Goal: Task Accomplishment & Management: Use online tool/utility

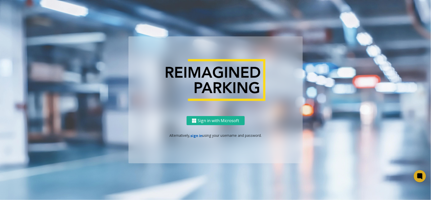
click at [199, 134] on link "sign in" at bounding box center [196, 135] width 12 height 5
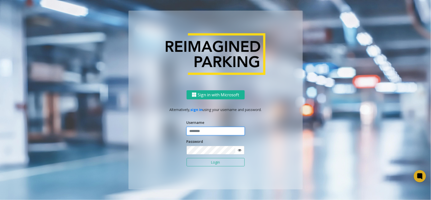
type input "**********"
click at [206, 133] on input "**********" at bounding box center [215, 131] width 58 height 9
click at [218, 160] on button "Login" at bounding box center [215, 162] width 58 height 9
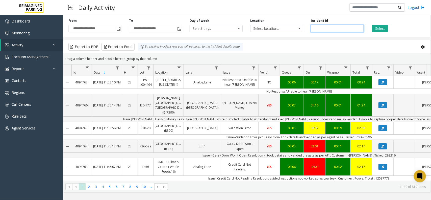
click at [361, 25] on input "number" at bounding box center [336, 29] width 53 height 8
click at [371, 26] on div "Select" at bounding box center [397, 25] width 61 height 14
click at [380, 27] on button "Select" at bounding box center [380, 29] width 16 height 8
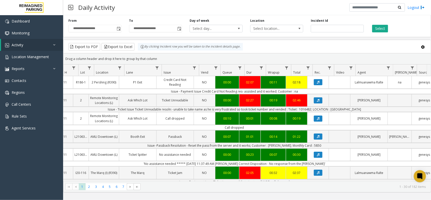
scroll to position [0, 65]
drag, startPoint x: 257, startPoint y: 111, endPoint x: 413, endPoint y: 107, distance: 155.9
click at [413, 107] on td "Issue - Ticket Issue Ticket Unreadable resoln:- unable to take name as he is ve…" at bounding box center [234, 108] width 455 height 5
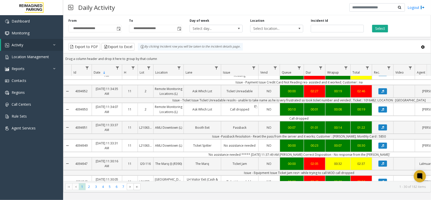
scroll to position [0, 0]
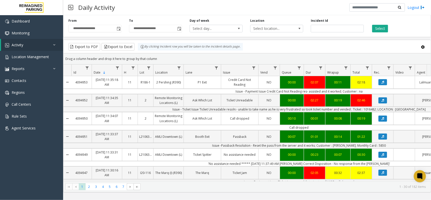
click at [400, 25] on div "Select" at bounding box center [397, 25] width 61 height 14
click at [382, 29] on button "Select" at bounding box center [380, 29] width 16 height 8
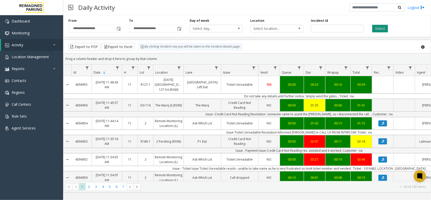
click at [381, 27] on button "Select" at bounding box center [380, 29] width 16 height 8
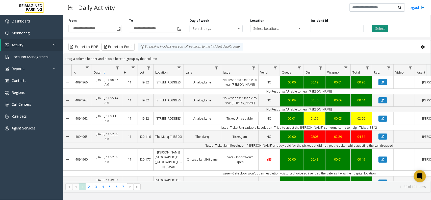
click at [382, 27] on button "Select" at bounding box center [380, 29] width 16 height 8
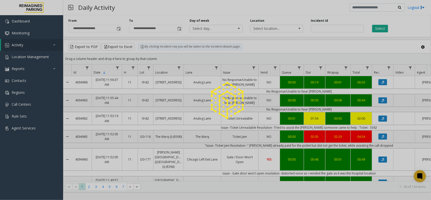
click at [428, 38] on div at bounding box center [215, 100] width 431 height 200
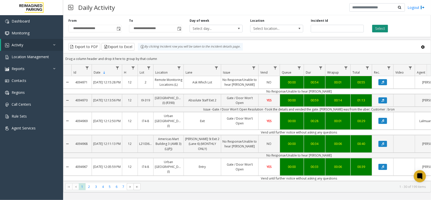
click at [380, 28] on button "Select" at bounding box center [380, 29] width 16 height 8
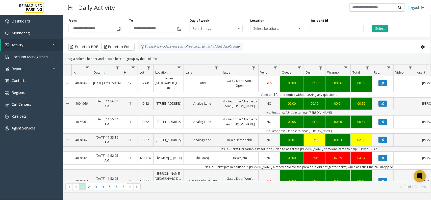
scroll to position [95, 0]
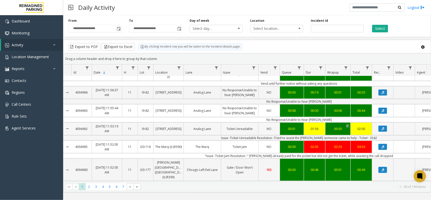
drag, startPoint x: 299, startPoint y: 120, endPoint x: 331, endPoint y: 129, distance: 33.0
click at [331, 129] on tr "4094962 [DATE] 11:53:19 AM 11 I9-82 [STREET_ADDRESS] Analog Lane Ticket Unreada…" at bounding box center [294, 128] width 463 height 13
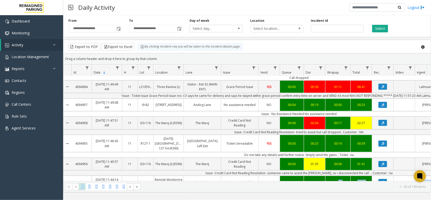
drag, startPoint x: 291, startPoint y: 180, endPoint x: 337, endPoint y: 178, distance: 46.0
click at [337, 178] on kendo-grid "Export to PDF Export to Excel By clicking Incident row you will be taken to the…" at bounding box center [246, 116] width 367 height 152
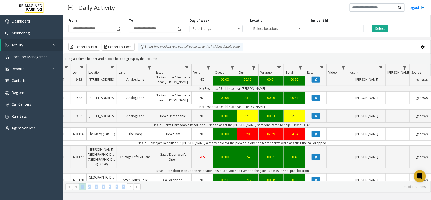
scroll to position [0, 67]
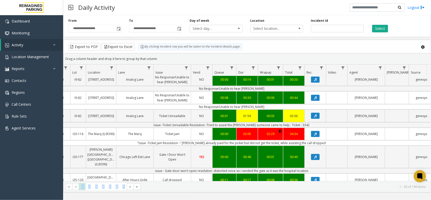
click at [281, 130] on icon "Data table" at bounding box center [280, 131] width 3 height 3
copy kendo-grid "TERCOM; Ticket : na 4094953 [DATE] 11:35:18 AM 11 R186-1 2 Pershing (R390) P1 E…"
click at [280, 130] on icon "Data table" at bounding box center [280, 131] width 3 height 3
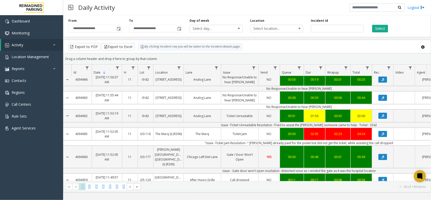
scroll to position [0, 0]
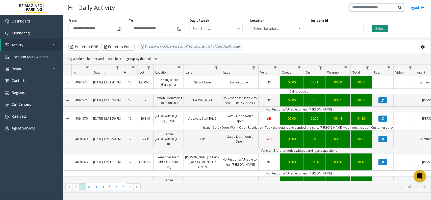
click at [387, 28] on div "Select" at bounding box center [397, 25] width 61 height 14
click at [387, 28] on button "Select" at bounding box center [380, 29] width 16 height 8
drag, startPoint x: 76, startPoint y: 6, endPoint x: 125, endPoint y: 6, distance: 49.2
click at [125, 6] on div "Daily Activity Logout" at bounding box center [246, 7] width 367 height 15
copy h3 "Daily Activity"
